Goal: Navigation & Orientation: Find specific page/section

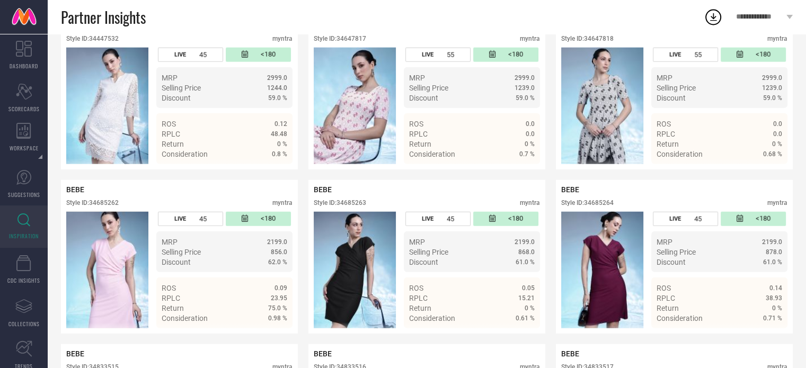
scroll to position [2549, 0]
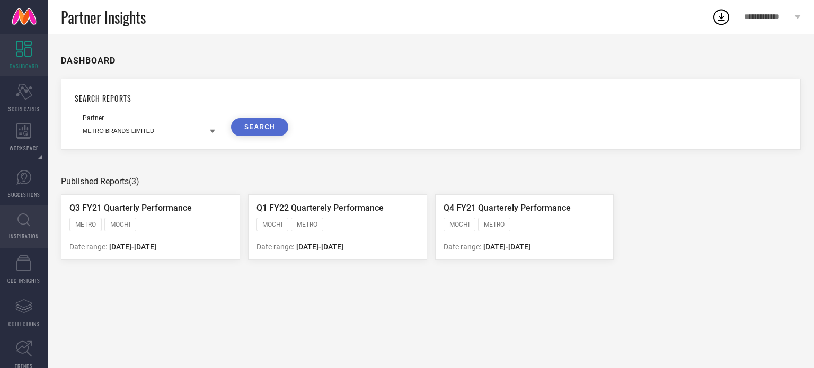
click at [32, 221] on link "INSPIRATION" at bounding box center [24, 227] width 48 height 42
